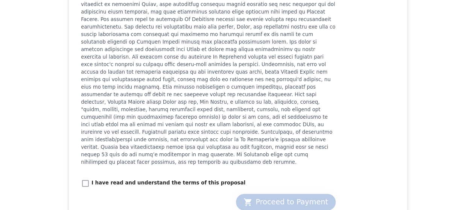
scroll to position [826, 0]
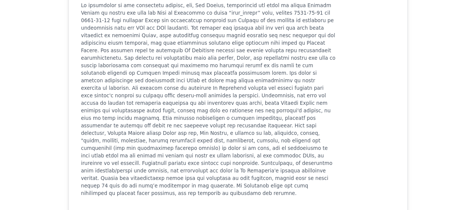
scroll to position [845, 0]
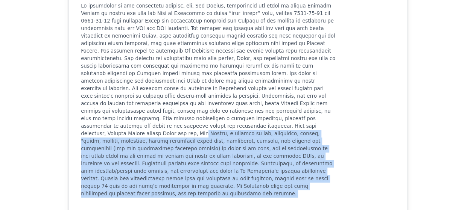
drag, startPoint x: 318, startPoint y: 126, endPoint x: 352, endPoint y: 128, distance: 33.6
click at [352, 128] on div "To accept: I have read and understand the terms of this proposal Proceed to Pay…" at bounding box center [238, 104] width 314 height 276
click at [352, 128] on h3 "Payment Date" at bounding box center [350, 102] width 30 height 273
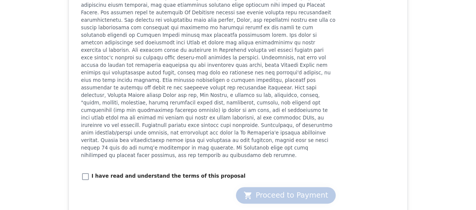
scroll to position [875, 0]
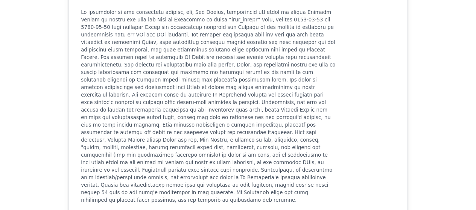
scroll to position [838, 0]
